Goal: Task Accomplishment & Management: Manage account settings

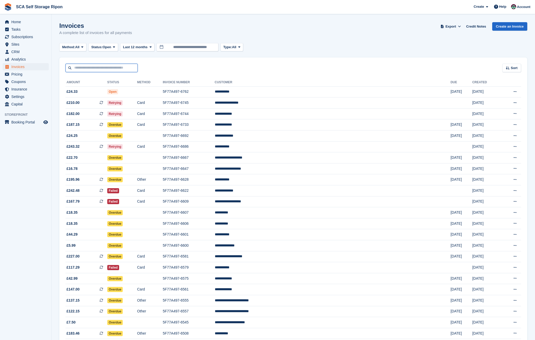
click at [93, 66] on input "text" at bounding box center [102, 68] width 72 height 9
type input "***"
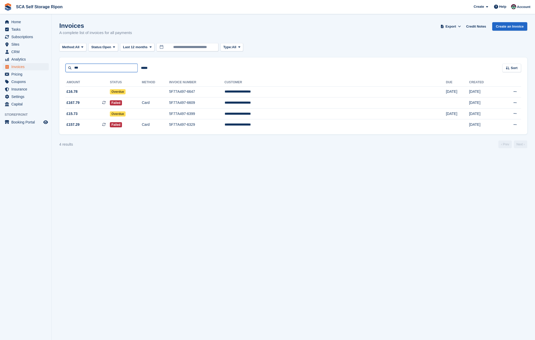
click at [111, 68] on input "***" at bounding box center [102, 68] width 72 height 9
type input "*****"
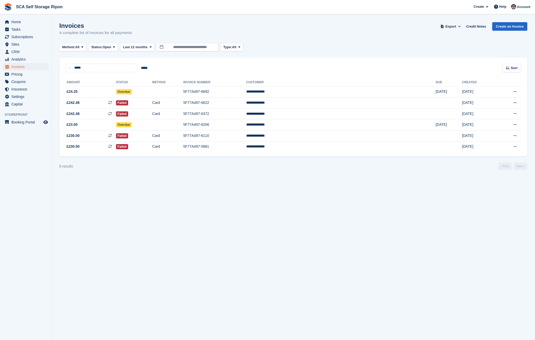
click at [139, 52] on turbo-frame "Invoices A complete list of invoices for all payments Export Export Invoices Ex…" at bounding box center [293, 96] width 468 height 148
click at [140, 49] on span "Last 12 months" at bounding box center [135, 47] width 25 height 5
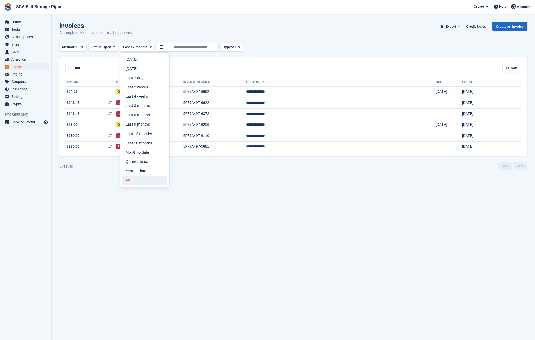
click at [139, 178] on link "All" at bounding box center [145, 180] width 45 height 9
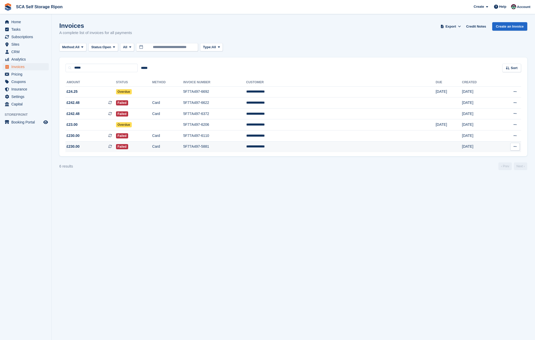
click at [152, 149] on td "Failed" at bounding box center [134, 146] width 36 height 11
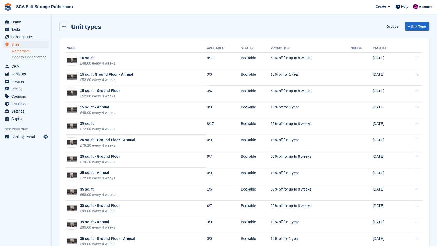
scroll to position [105, 0]
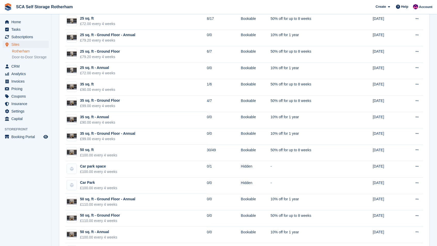
click at [6, 5] on img at bounding box center [8, 7] width 8 height 8
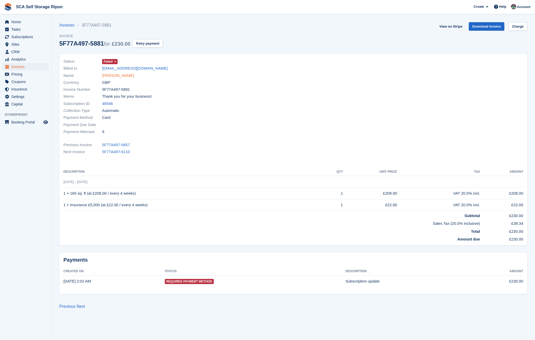
click at [121, 76] on link "Pedro Carrasco" at bounding box center [118, 76] width 32 height 6
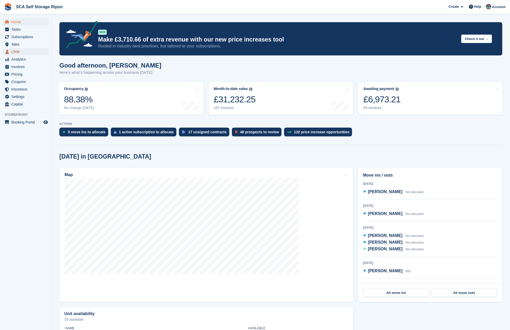
click at [18, 48] on span "CRM" at bounding box center [26, 51] width 31 height 7
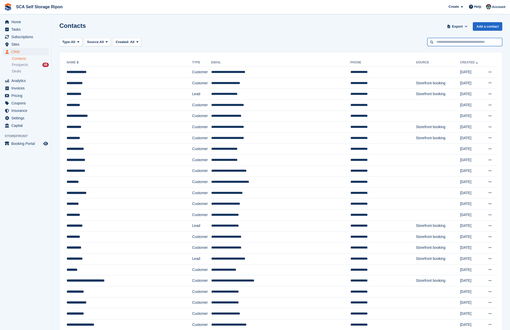
click at [456, 43] on input "text" at bounding box center [464, 42] width 75 height 9
type input "*****"
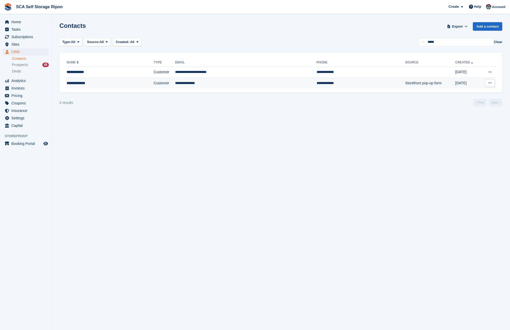
click at [154, 88] on td "Customer" at bounding box center [164, 83] width 21 height 11
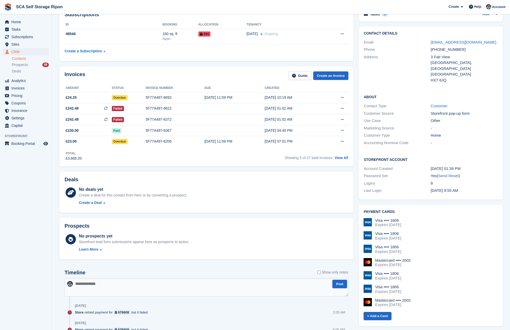
scroll to position [31, 0]
click at [19, 20] on span "Home" at bounding box center [26, 21] width 31 height 7
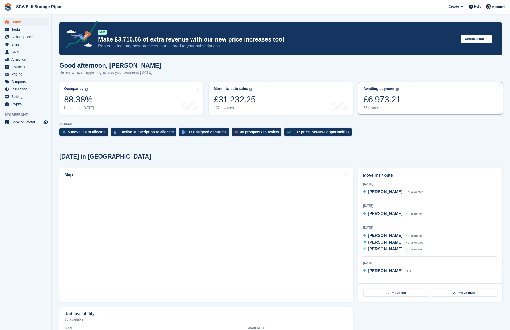
click at [415, 99] on link "Awaiting payment The total outstanding balance on all open invoices. £6,973.21 …" at bounding box center [430, 98] width 144 height 33
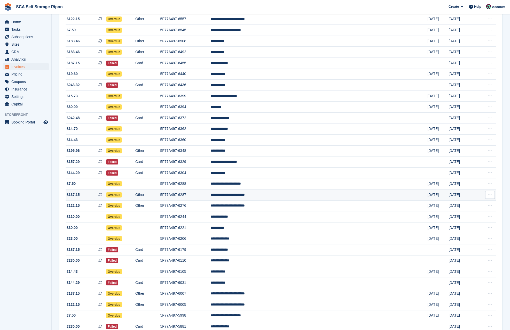
scroll to position [344, 0]
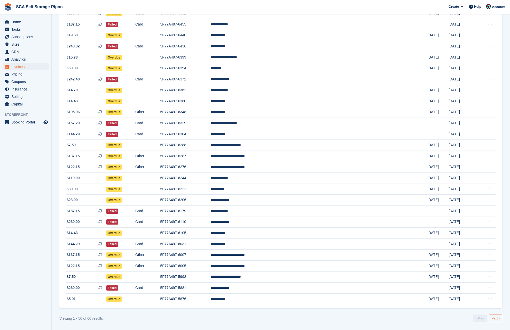
click at [494, 317] on link "Next ›" at bounding box center [494, 319] width 13 height 8
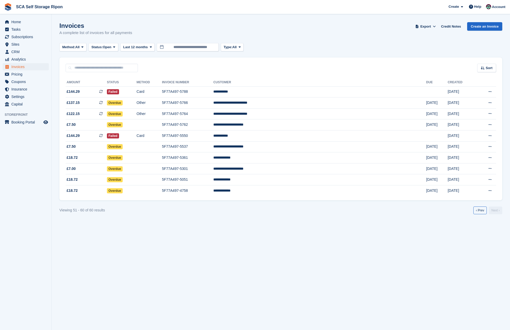
click at [479, 211] on link "‹ Prev" at bounding box center [479, 211] width 13 height 8
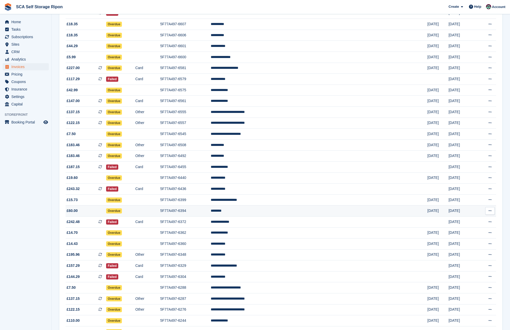
scroll to position [188, 0]
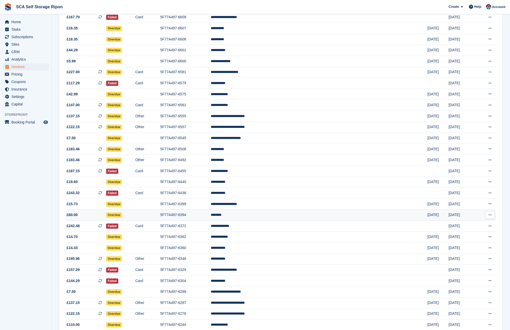
click at [335, 221] on td "********" at bounding box center [319, 215] width 216 height 11
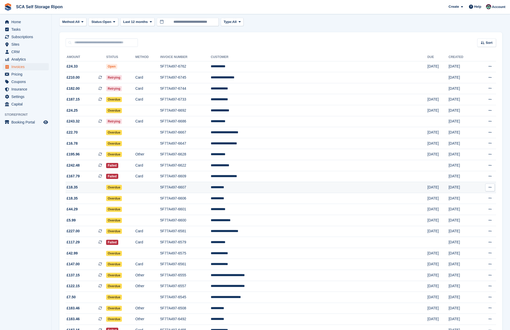
scroll to position [22, 0]
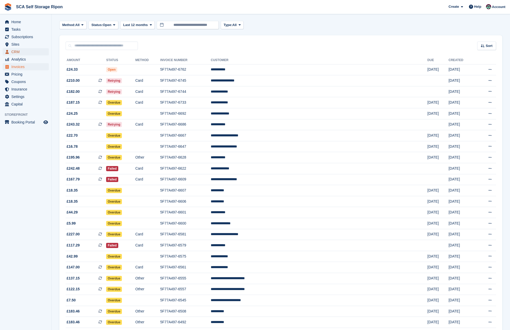
click at [25, 49] on span "CRM" at bounding box center [26, 51] width 31 height 7
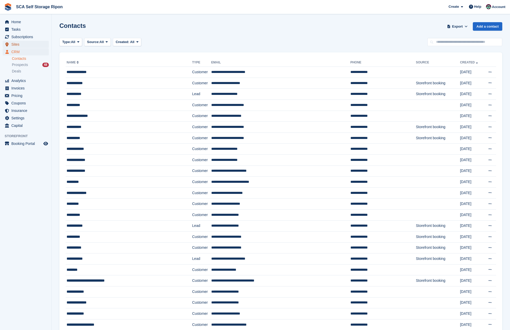
click at [24, 45] on span "Sites" at bounding box center [26, 44] width 31 height 7
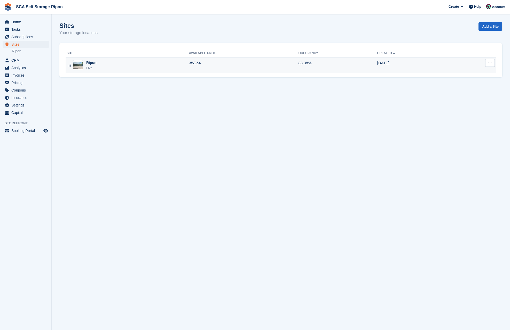
click at [170, 65] on div "Ripon Live" at bounding box center [128, 65] width 122 height 11
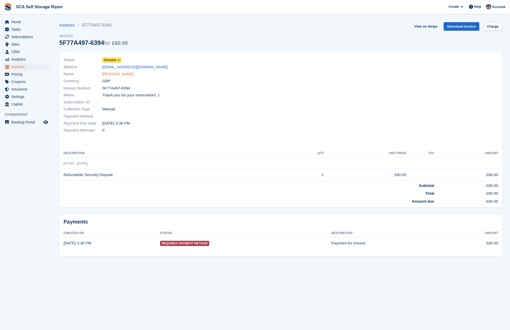
click at [112, 77] on div "Status Overdue Billed to valyork21@gmail.com Name Val York Currency GBP Invoice…" at bounding box center [170, 95] width 220 height 84
click at [112, 76] on link "Val York" at bounding box center [118, 74] width 32 height 6
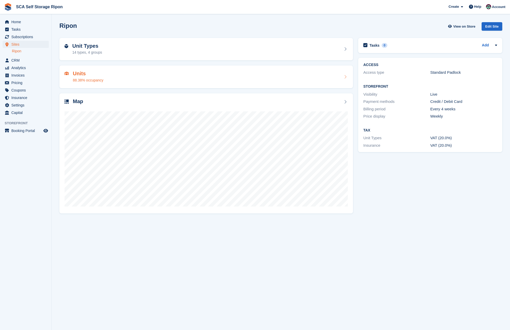
click at [110, 73] on div "Units 88.38% occupancy" at bounding box center [205, 77] width 283 height 12
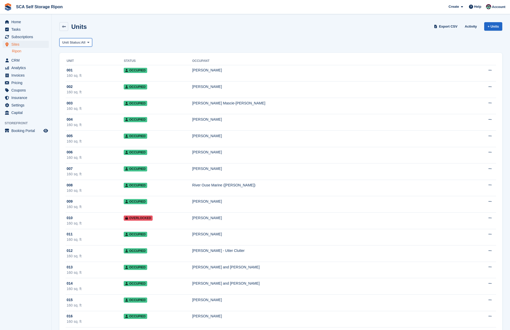
click at [85, 44] on span "All" at bounding box center [83, 42] width 4 height 5
click at [86, 92] on link "Overlocked" at bounding box center [84, 91] width 45 height 9
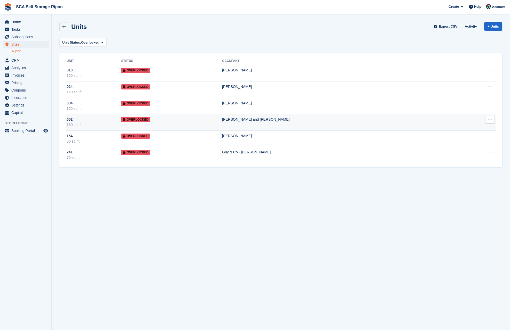
click at [222, 117] on td "Overlocked" at bounding box center [171, 122] width 101 height 17
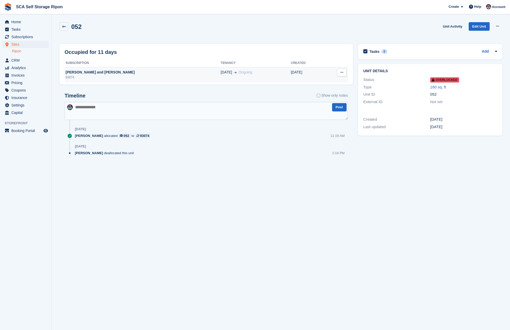
click at [290, 73] on td "[DATE]" at bounding box center [306, 74] width 33 height 15
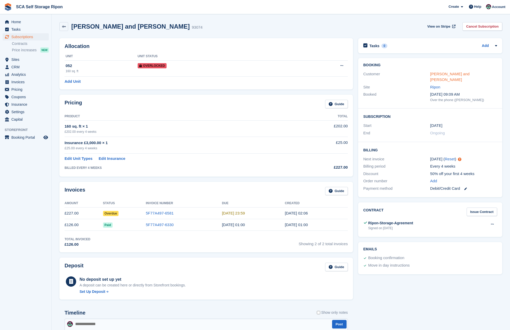
click at [448, 75] on link "Greg and Sue Harrison" at bounding box center [449, 77] width 39 height 10
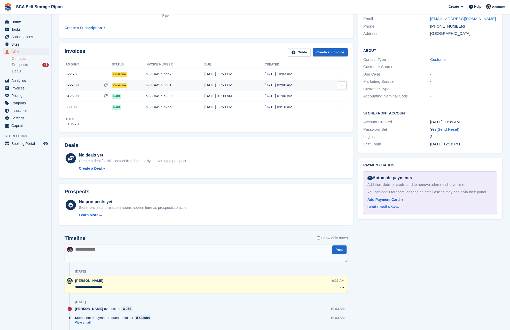
scroll to position [47, 0]
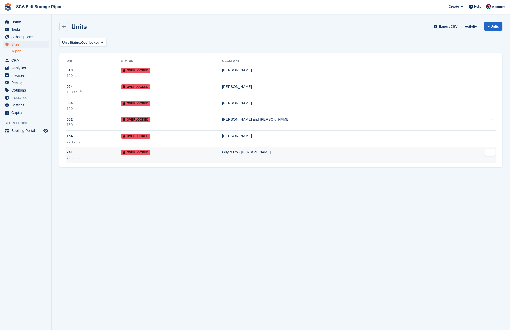
click at [222, 151] on td "Overlocked" at bounding box center [171, 155] width 101 height 16
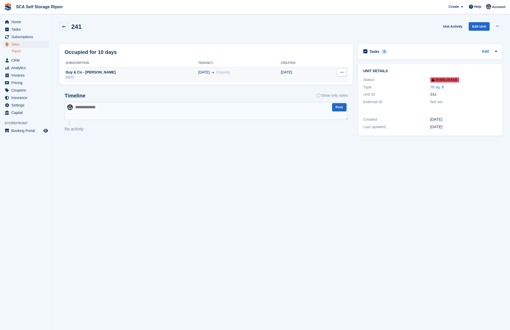
click at [86, 72] on div "Guy & Co - [PERSON_NAME]" at bounding box center [131, 72] width 134 height 5
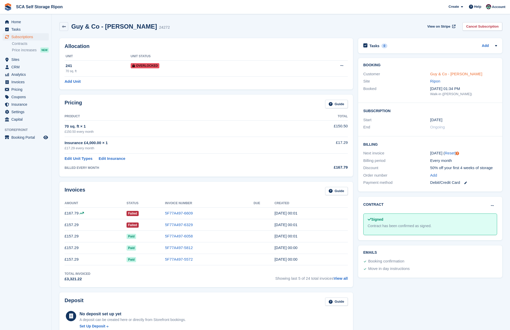
click at [442, 75] on link "Guy & Co - [PERSON_NAME]" at bounding box center [456, 74] width 52 height 4
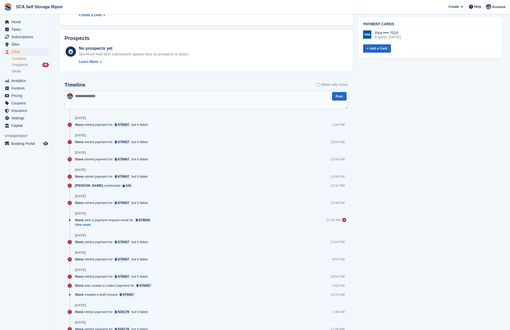
scroll to position [114, 0]
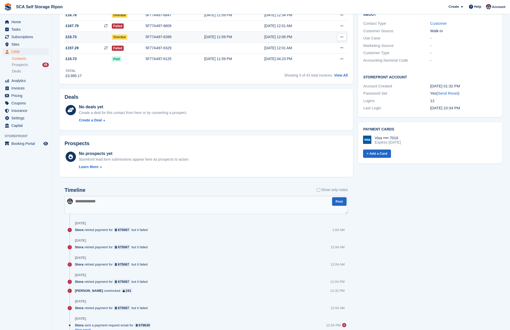
click at [166, 39] on div "5F77A497-6399" at bounding box center [174, 36] width 59 height 5
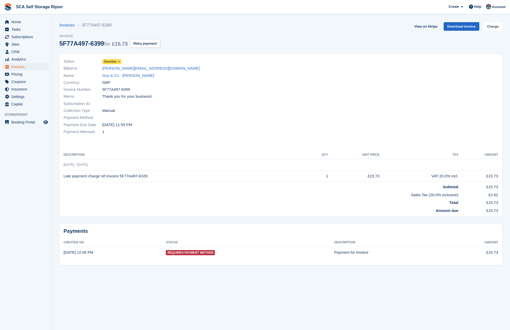
drag, startPoint x: 495, startPoint y: 23, endPoint x: 486, endPoint y: 34, distance: 14.5
click at [495, 23] on link "Charge" at bounding box center [492, 26] width 19 height 9
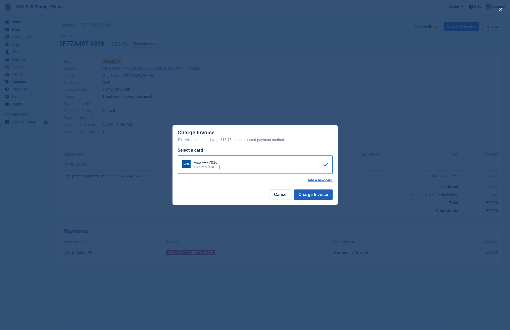
click at [327, 195] on button "Charge Invoice" at bounding box center [313, 195] width 38 height 10
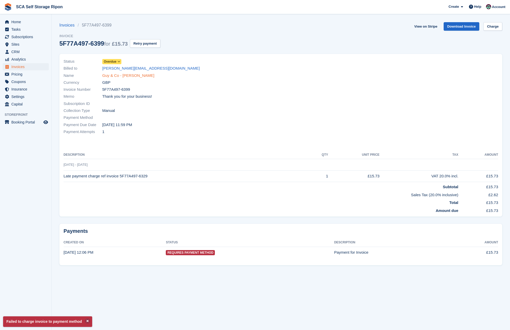
click at [122, 75] on link "Guy & Co - Kevin Guy" at bounding box center [128, 76] width 52 height 6
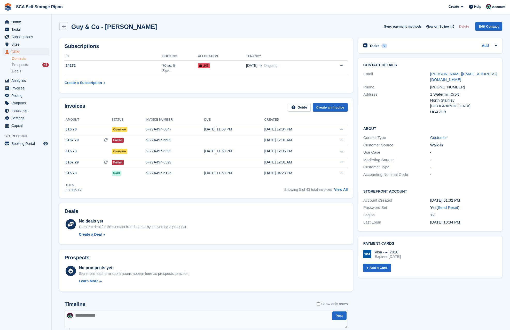
scroll to position [1, 0]
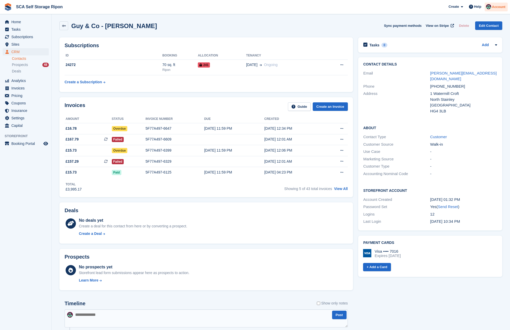
click at [501, 10] on div "Account" at bounding box center [495, 7] width 23 height 9
click at [460, 53] on div "Logout" at bounding box center [457, 52] width 12 height 5
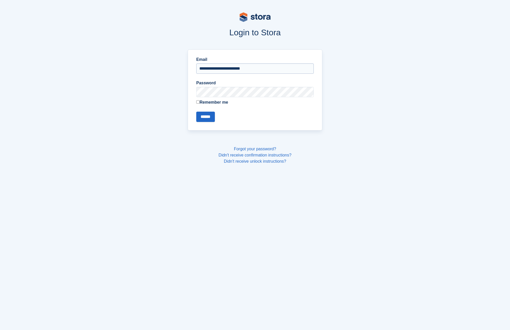
click at [222, 68] on input "**********" at bounding box center [254, 68] width 117 height 10
type input "**********"
click at [210, 116] on input "******" at bounding box center [205, 117] width 19 height 10
